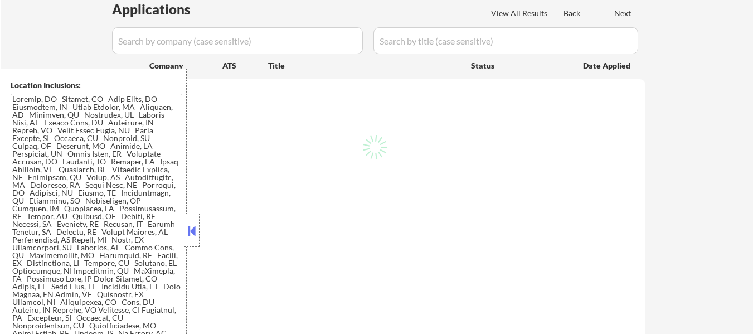
scroll to position [279, 0]
select select ""pending""
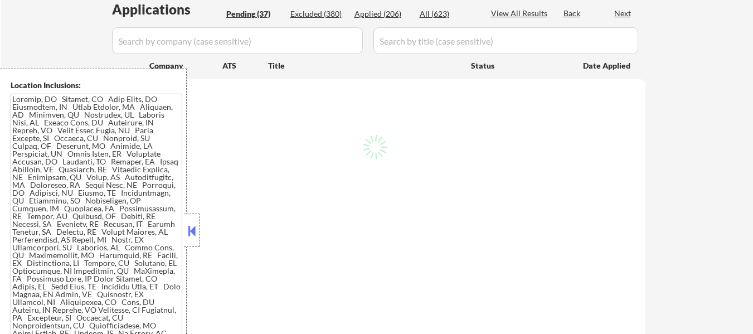
select select ""pending""
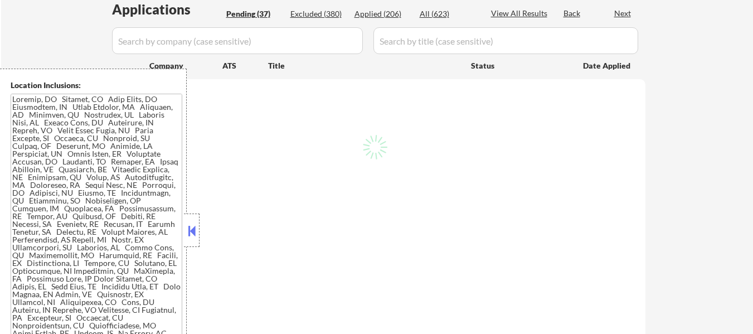
select select ""pending""
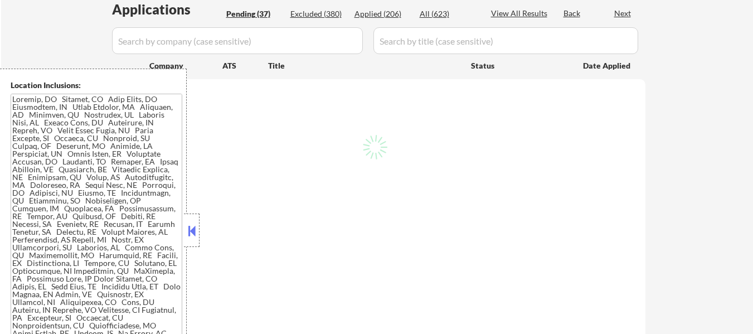
select select ""pending""
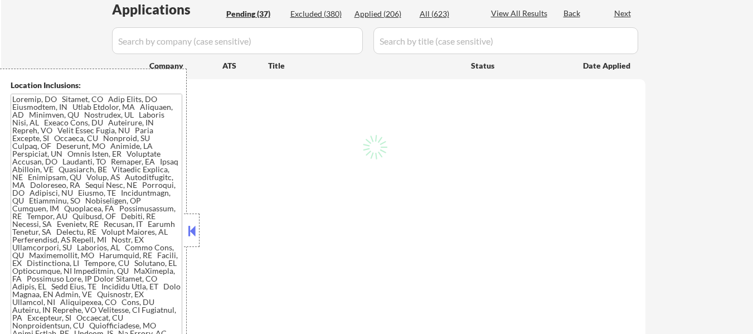
select select ""pending""
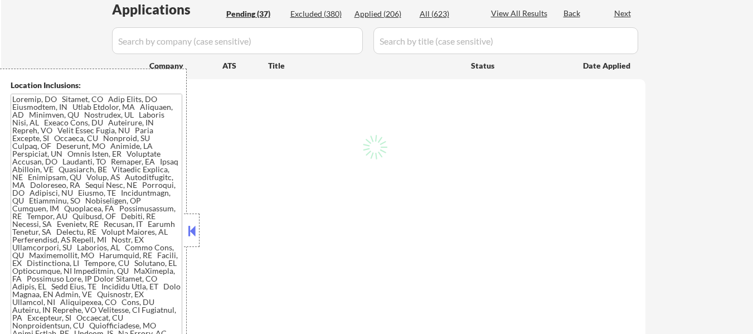
select select ""pending""
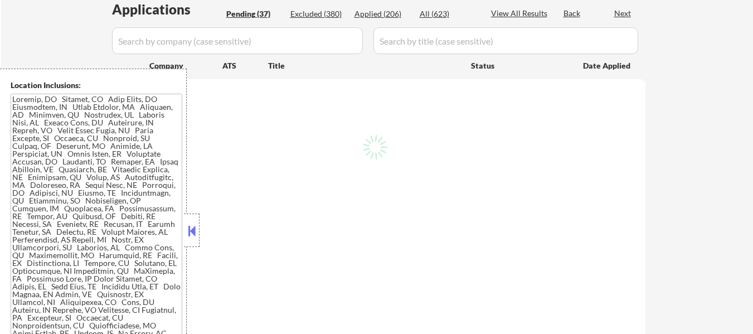
select select ""pending""
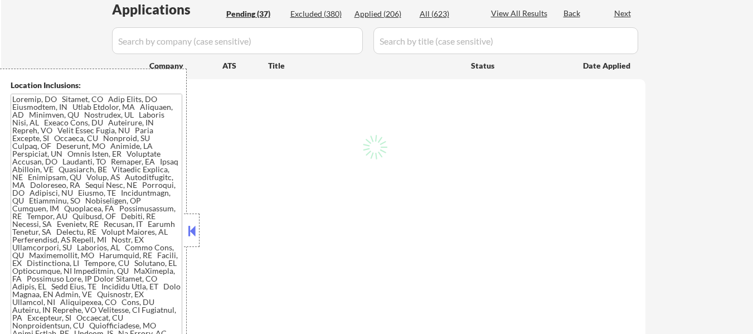
select select ""pending""
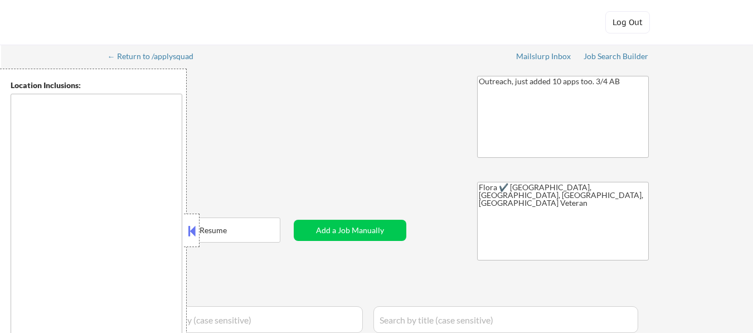
type textarea "[GEOGRAPHIC_DATA], [GEOGRAPHIC_DATA] [GEOGRAPHIC_DATA], [GEOGRAPHIC_DATA] [GEOG…"
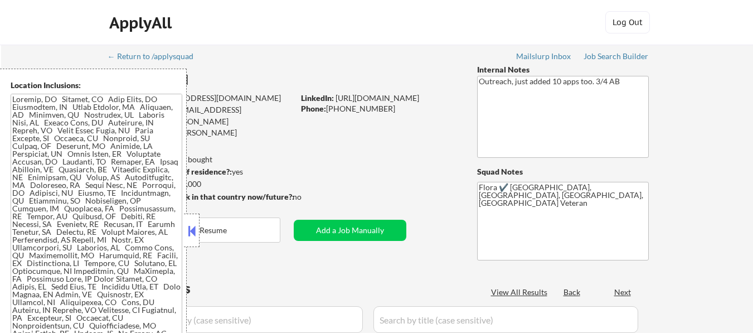
select select ""pending""
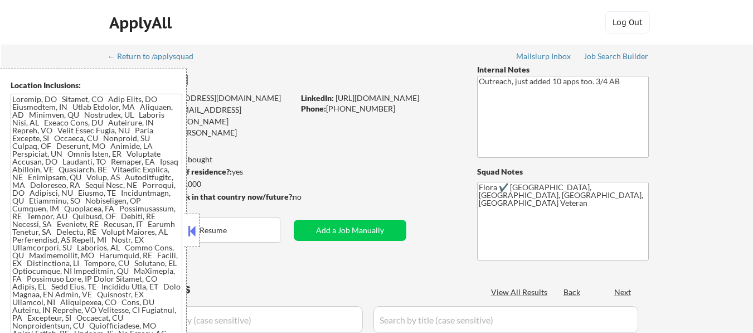
select select ""pending""
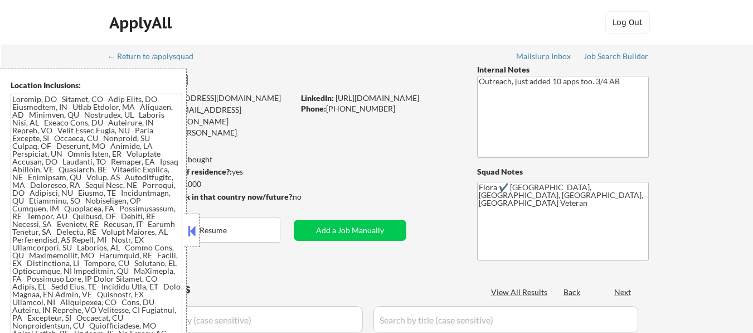
select select ""pending""
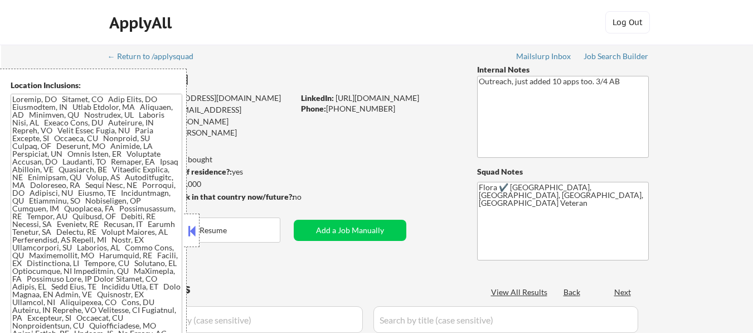
select select ""pending""
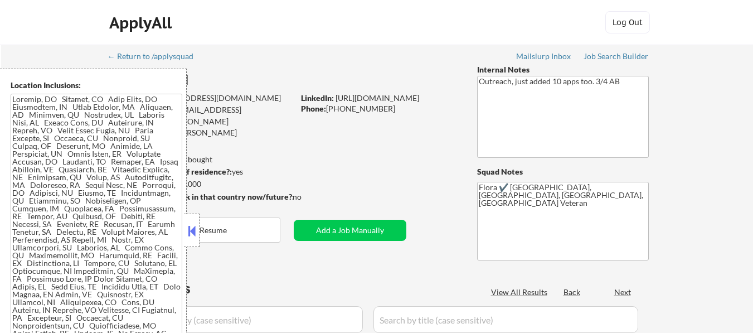
select select ""pending""
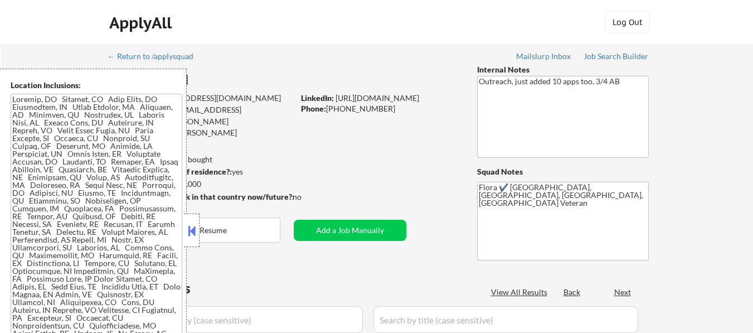
select select ""pending""
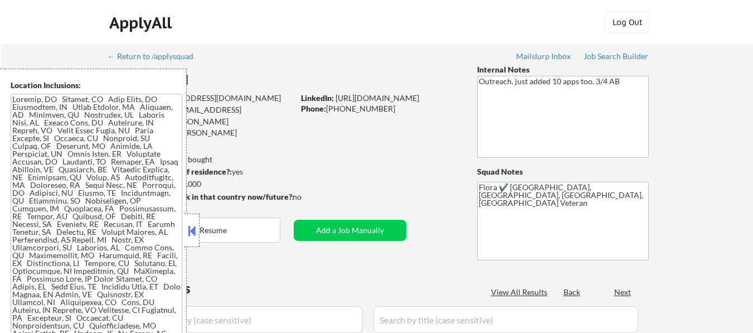
select select ""pending""
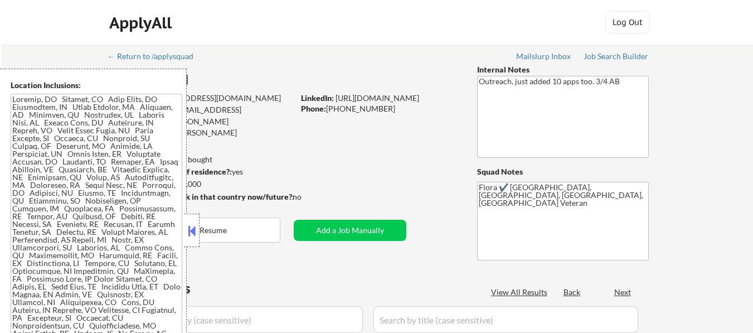
select select ""pending""
